Goal: Task Accomplishment & Management: Use online tool/utility

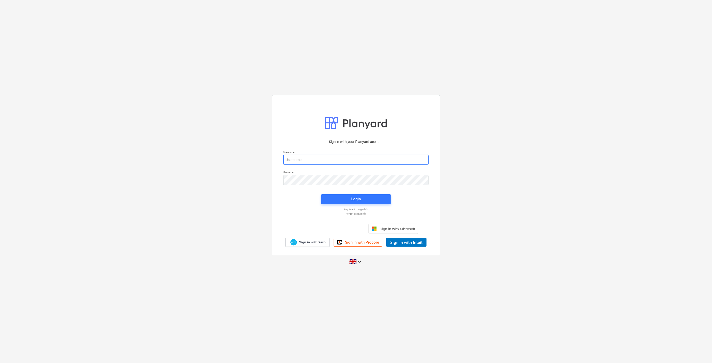
click at [317, 157] on input "email" at bounding box center [355, 160] width 145 height 10
type input "[EMAIL_ADDRESS][PERSON_NAME][DOMAIN_NAME]"
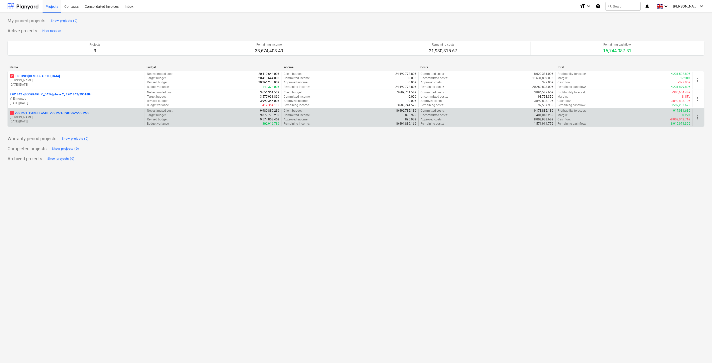
click at [88, 117] on p "[PERSON_NAME]" at bounding box center [76, 117] width 133 height 4
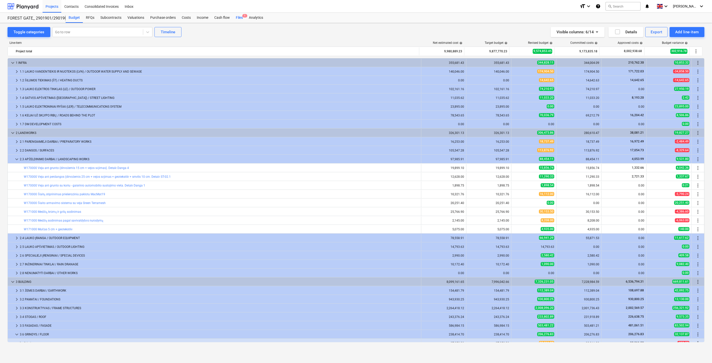
click at [238, 19] on div "Files 1" at bounding box center [239, 18] width 13 height 10
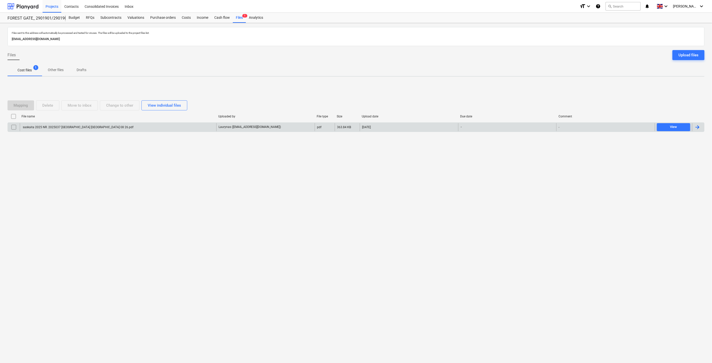
click at [114, 130] on div "saskaita 2025 NR. 2025037 [GEOGRAPHIC_DATA] [GEOGRAPHIC_DATA] 08 26.pdf" at bounding box center [118, 127] width 197 height 8
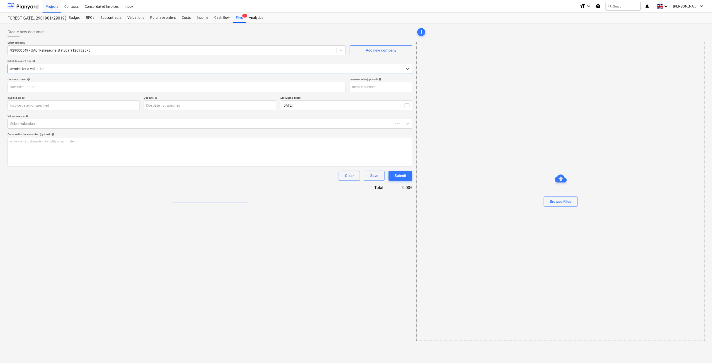
type input "saskaita 2025 NR. 2025037 [GEOGRAPHIC_DATA] [GEOGRAPHIC_DATA] 08 26.pdf"
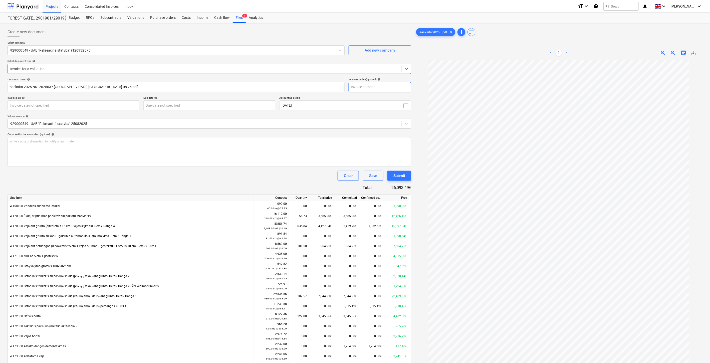
click at [382, 89] on input "text" at bounding box center [380, 87] width 63 height 10
type input "RS2025037"
click at [111, 106] on body "Projects Contacts Consolidated Invoices Inbox format_size keyboard_arrow_down h…" at bounding box center [355, 181] width 710 height 363
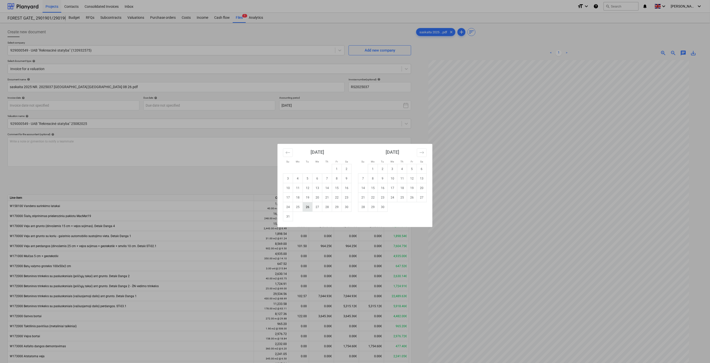
click at [305, 207] on td "26" at bounding box center [308, 207] width 10 height 10
type input "[DATE]"
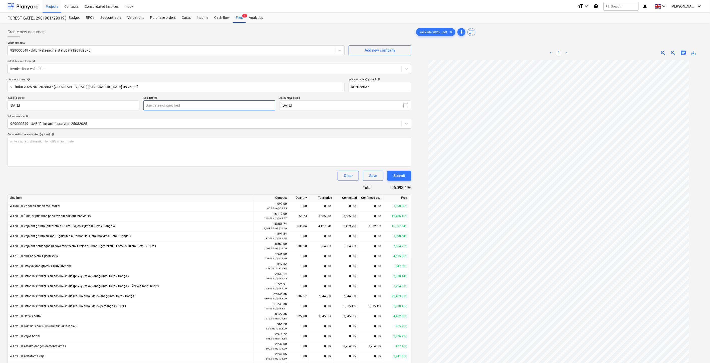
click at [223, 108] on body "Projects Contacts Consolidated Invoices Inbox format_size keyboard_arrow_down h…" at bounding box center [355, 181] width 710 height 363
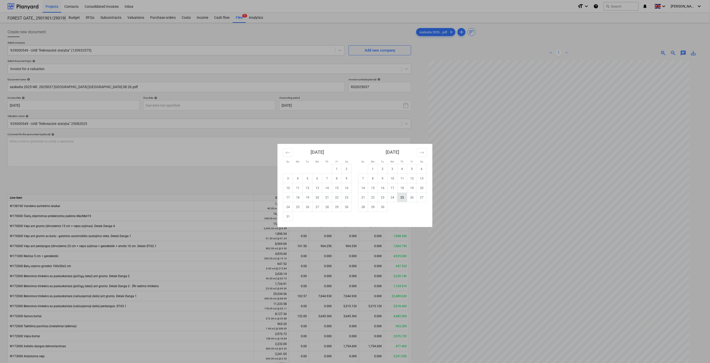
click at [401, 197] on td "25" at bounding box center [403, 198] width 10 height 10
type input "[DATE]"
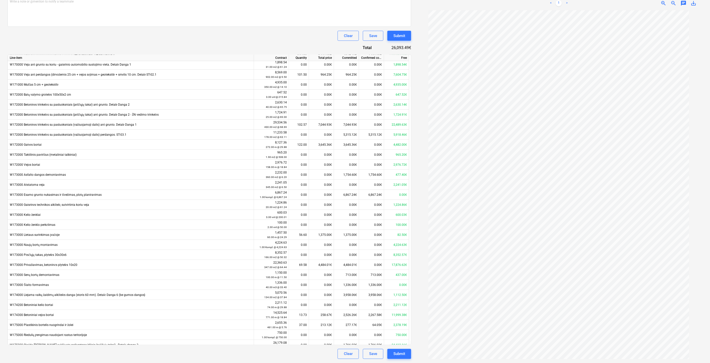
scroll to position [57, 0]
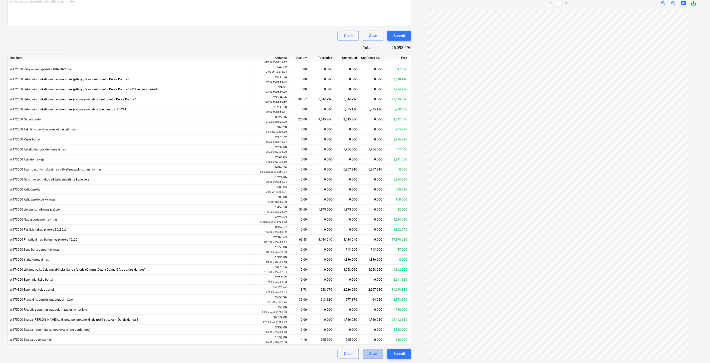
click at [375, 354] on div "Save" at bounding box center [373, 354] width 8 height 7
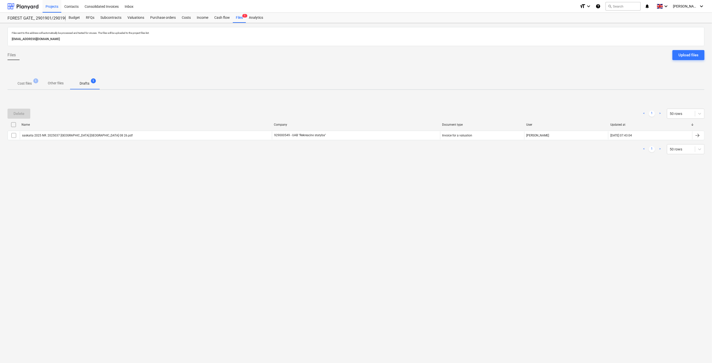
click at [570, 197] on div "Files sent to this address will automatically be processed and tested for virus…" at bounding box center [356, 193] width 712 height 340
click at [576, 189] on div "Files sent to this address will automatically be processed and tested for virus…" at bounding box center [356, 193] width 712 height 340
click at [579, 184] on div "Files sent to this address will automatically be processed and tested for virus…" at bounding box center [356, 193] width 712 height 340
click at [583, 176] on div "Files sent to this address will automatically be processed and tested for virus…" at bounding box center [356, 193] width 712 height 340
click at [29, 84] on p "Cost files" at bounding box center [25, 83] width 14 height 5
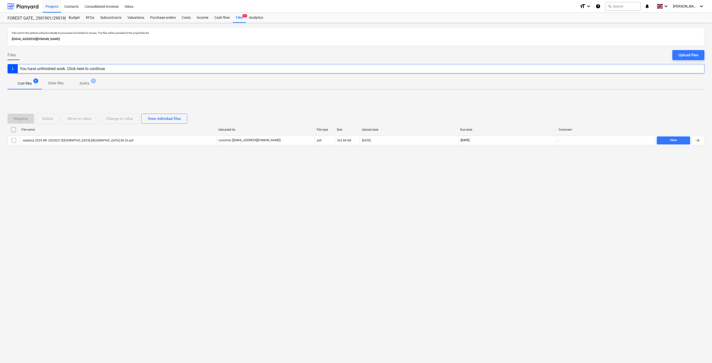
click at [530, 189] on div "Files sent to this address will automatically be processed and tested for virus…" at bounding box center [356, 193] width 712 height 340
drag, startPoint x: 534, startPoint y: 177, endPoint x: 537, endPoint y: 164, distance: 13.1
click at [534, 176] on div "Files sent to this address will automatically be processed and tested for virus…" at bounding box center [356, 193] width 712 height 340
drag, startPoint x: 537, startPoint y: 164, endPoint x: 540, endPoint y: 157, distance: 8.0
click at [537, 164] on div "Mapping Delete Move to inbox Change to other View individual files File name Up…" at bounding box center [356, 131] width 697 height 75
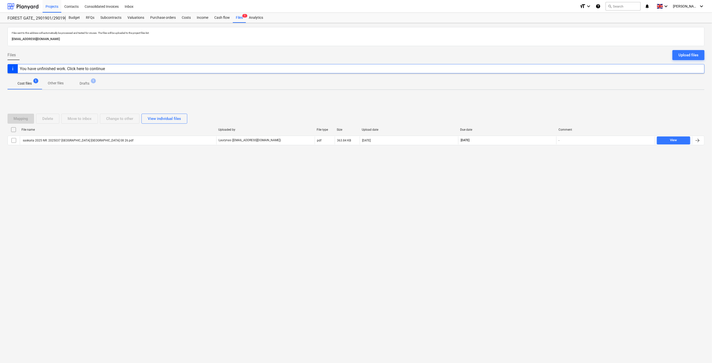
click at [540, 157] on div "Mapping Delete Move to inbox Change to other View individual files File name Up…" at bounding box center [356, 131] width 697 height 75
drag, startPoint x: 497, startPoint y: 180, endPoint x: 528, endPoint y: 172, distance: 31.9
click at [497, 180] on div "Files sent to this address will automatically be processed and tested for virus…" at bounding box center [356, 193] width 712 height 340
click at [528, 172] on div "Files sent to this address will automatically be processed and tested for virus…" at bounding box center [356, 193] width 712 height 340
click at [16, 6] on div at bounding box center [23, 6] width 31 height 13
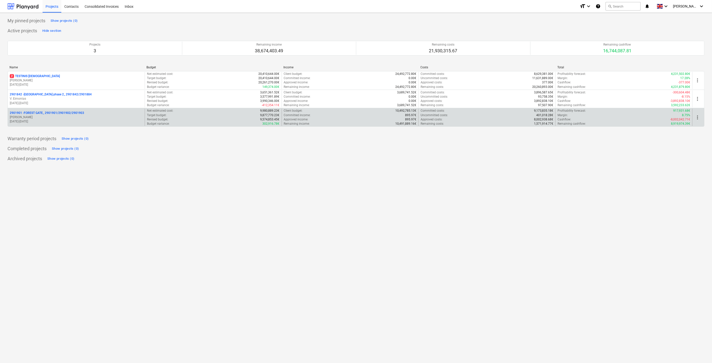
click at [61, 116] on p "[PERSON_NAME]" at bounding box center [76, 117] width 133 height 4
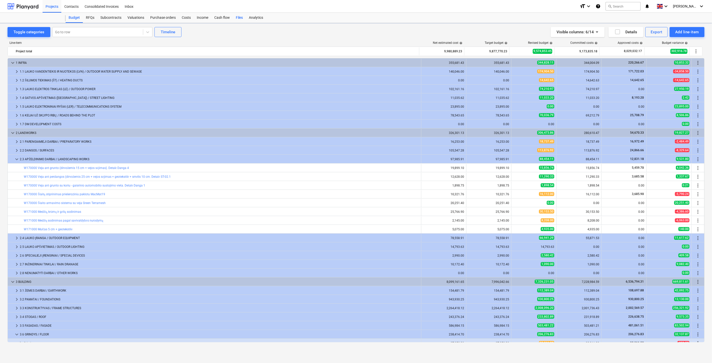
scroll to position [102, 0]
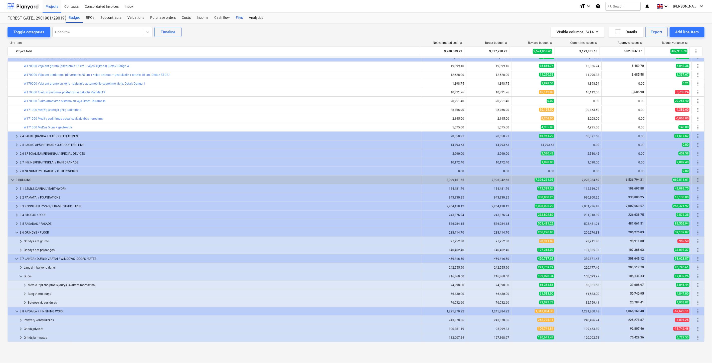
click at [241, 18] on div "Files" at bounding box center [239, 18] width 13 height 10
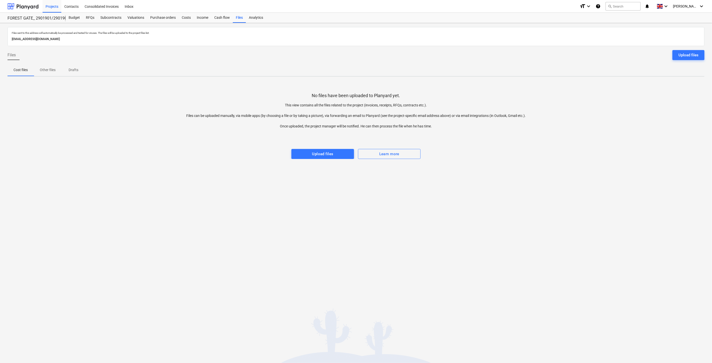
click at [495, 181] on div "Files sent to this address will automatically be processed and tested for virus…" at bounding box center [356, 193] width 712 height 340
click at [512, 165] on div "Files sent to this address will automatically be processed and tested for virus…" at bounding box center [356, 193] width 712 height 340
click at [521, 158] on div "No files have been uploaded to Planyard yet. This view contains all the files r…" at bounding box center [356, 120] width 697 height 78
click at [525, 154] on div "No files have been uploaded to Planyard yet. This view contains all the files r…" at bounding box center [356, 120] width 697 height 78
click at [28, 4] on div at bounding box center [23, 6] width 31 height 13
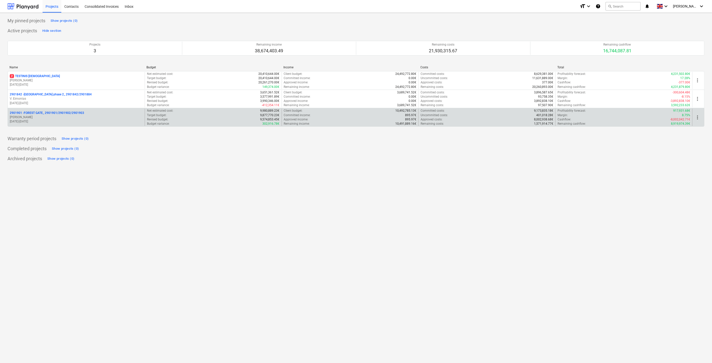
click at [55, 116] on p "[PERSON_NAME]" at bounding box center [76, 117] width 133 height 4
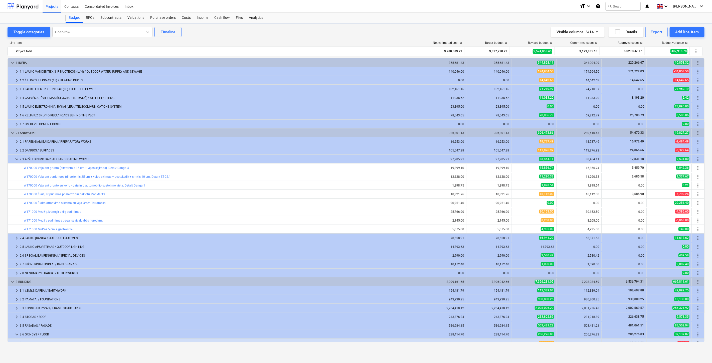
scroll to position [102, 0]
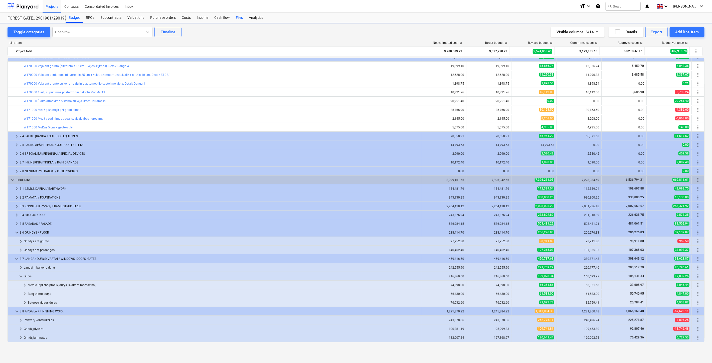
drag, startPoint x: 239, startPoint y: 17, endPoint x: 234, endPoint y: 19, distance: 5.9
click at [239, 17] on div "Files" at bounding box center [239, 18] width 13 height 10
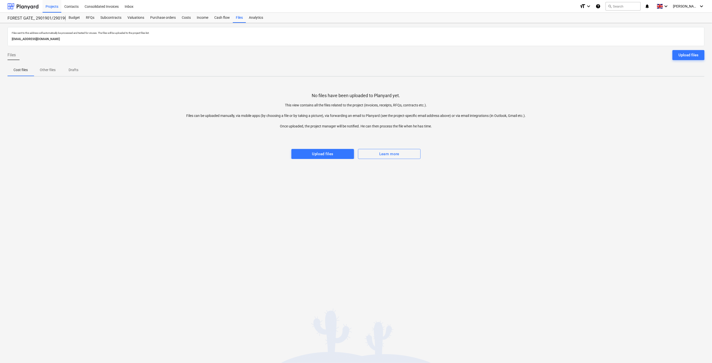
click at [475, 145] on div at bounding box center [356, 144] width 697 height 10
click at [496, 128] on p "This view contains all the files related to the project (invoices, receipts, RF…" at bounding box center [356, 116] width 348 height 26
drag, startPoint x: 494, startPoint y: 229, endPoint x: 428, endPoint y: 191, distance: 76.2
click at [494, 229] on div "Files sent to this address will automatically be processed and tested for virus…" at bounding box center [356, 193] width 712 height 340
